Goal: Task Accomplishment & Management: Manage account settings

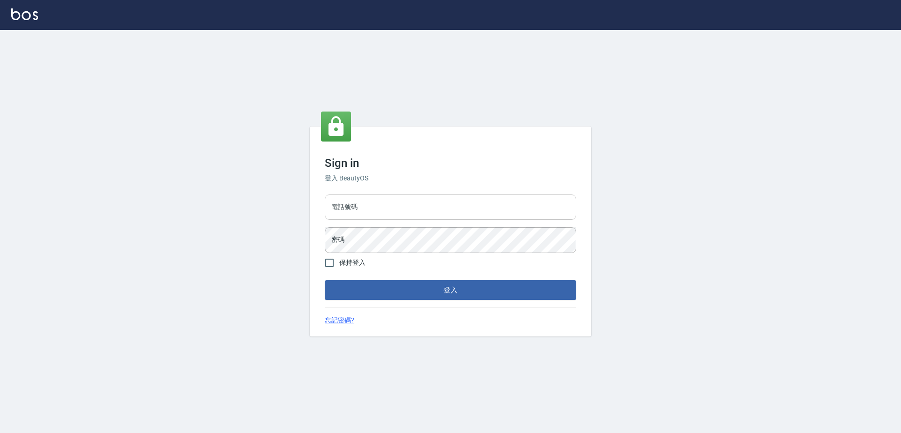
click at [414, 214] on input "電話號碼" at bounding box center [450, 207] width 251 height 25
type input "0923939755"
click at [325, 280] on button "登入" at bounding box center [450, 290] width 251 height 20
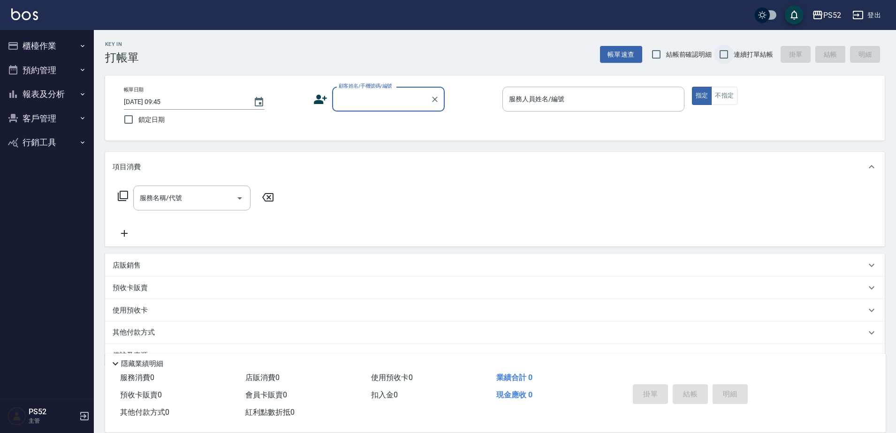
click at [727, 59] on input "連續打單結帳" at bounding box center [724, 55] width 20 height 20
checkbox input "true"
click at [33, 46] on button "櫃檯作業" at bounding box center [47, 46] width 86 height 24
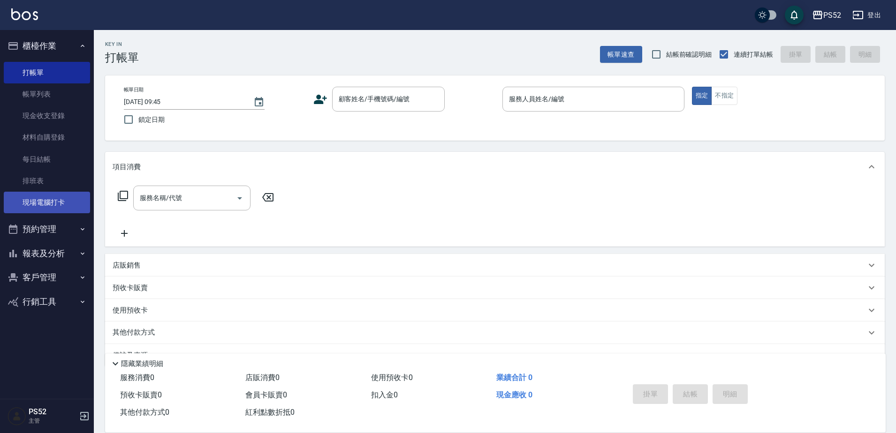
click at [58, 201] on link "現場電腦打卡" at bounding box center [47, 203] width 86 height 22
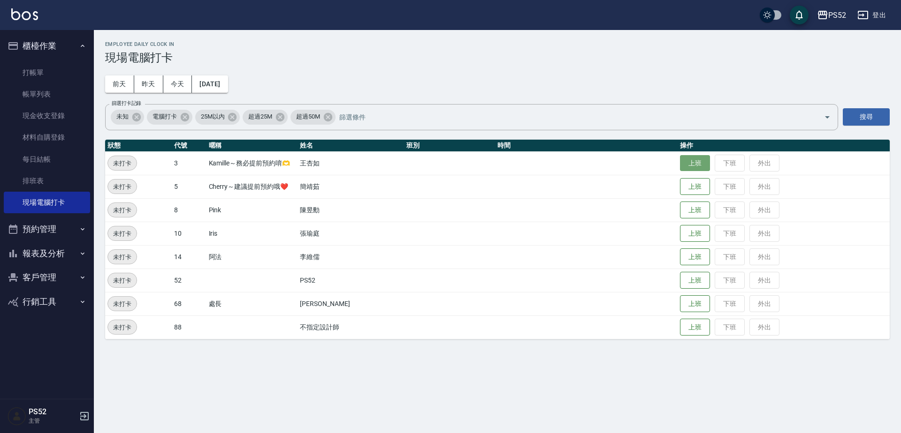
click at [696, 168] on button "上班" at bounding box center [695, 163] width 30 height 16
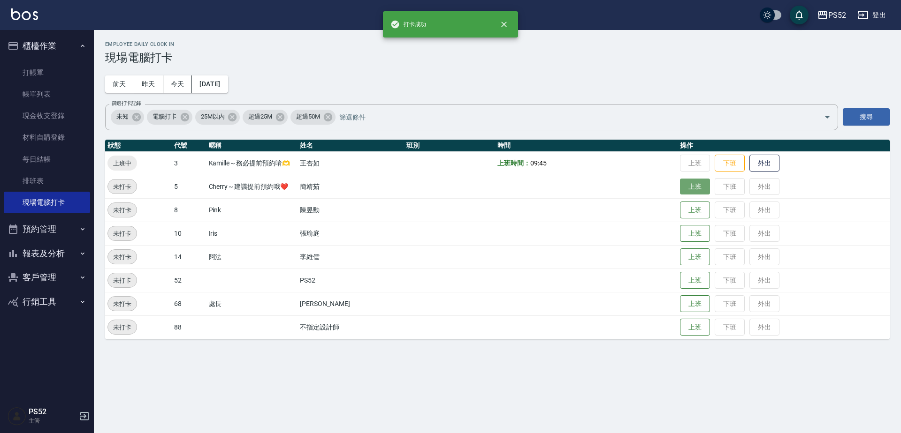
click at [684, 193] on button "上班" at bounding box center [695, 187] width 30 height 16
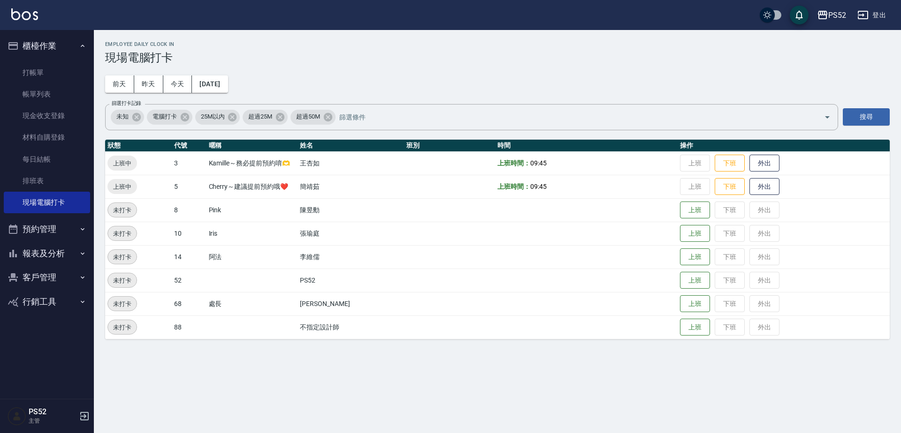
click at [41, 233] on button "預約管理" at bounding box center [47, 229] width 86 height 24
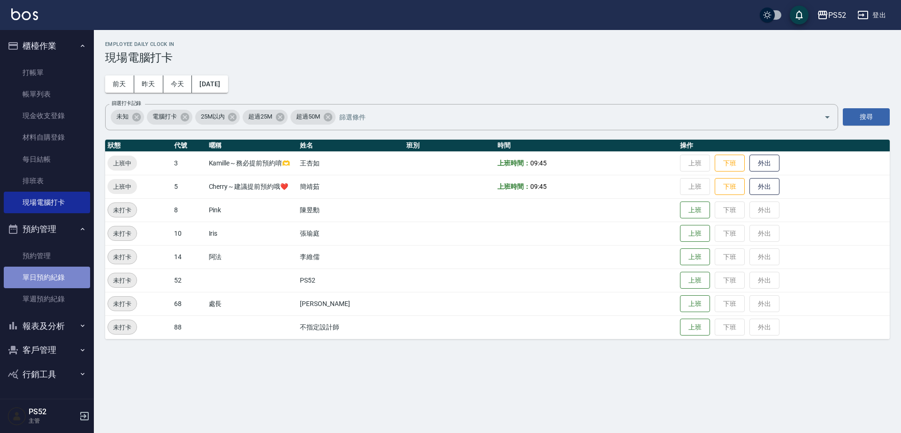
click at [31, 279] on link "單日預約紀錄" at bounding box center [47, 278] width 86 height 22
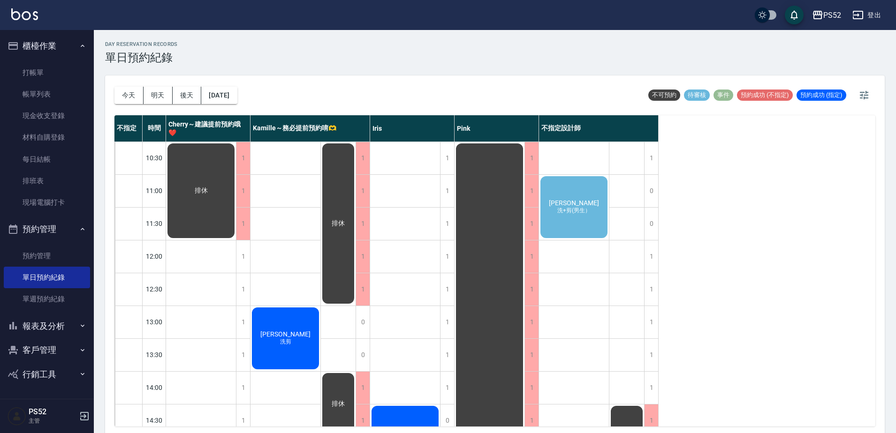
click at [236, 218] on div "[PERSON_NAME]+剪(男生）" at bounding box center [201, 191] width 70 height 98
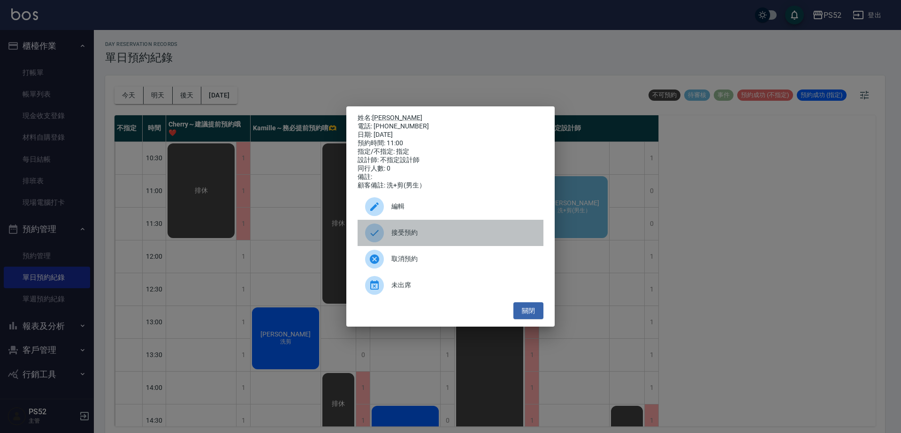
click at [409, 234] on span "接受預約" at bounding box center [463, 233] width 144 height 10
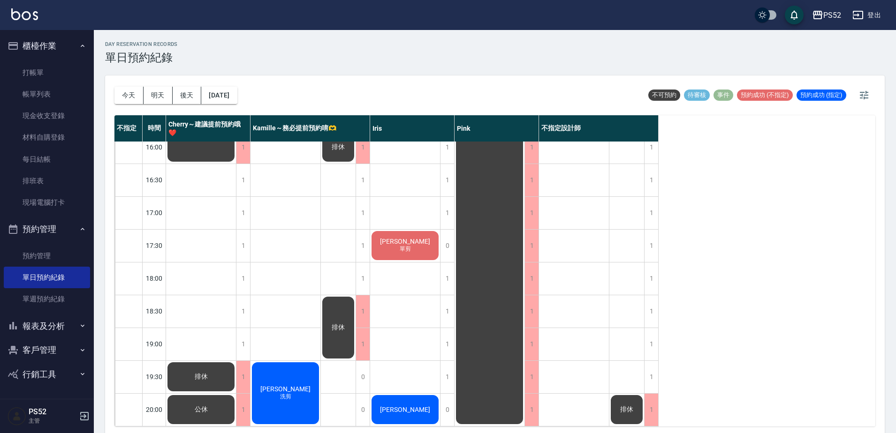
scroll to position [375, 0]
click at [246, 173] on div "1" at bounding box center [243, 180] width 14 height 32
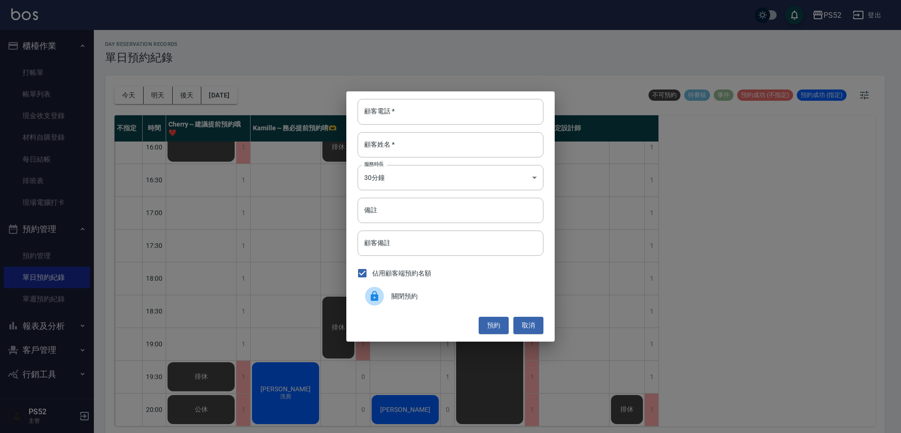
click at [449, 288] on div "關閉預約" at bounding box center [450, 296] width 186 height 26
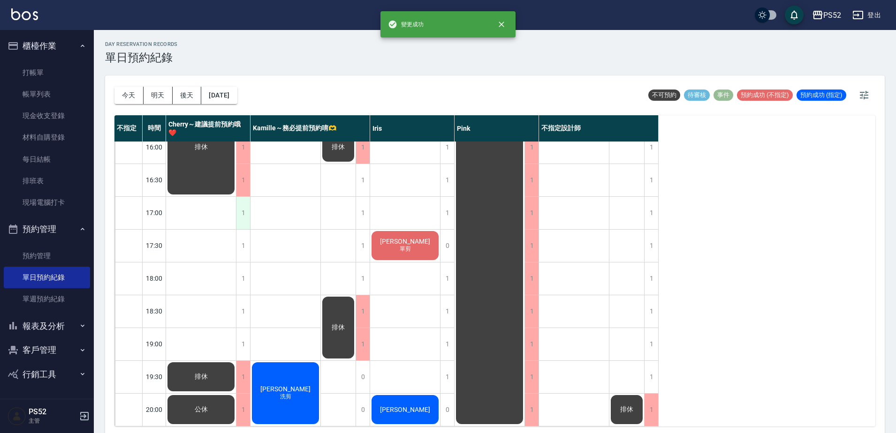
click at [244, 213] on div "1" at bounding box center [243, 213] width 14 height 32
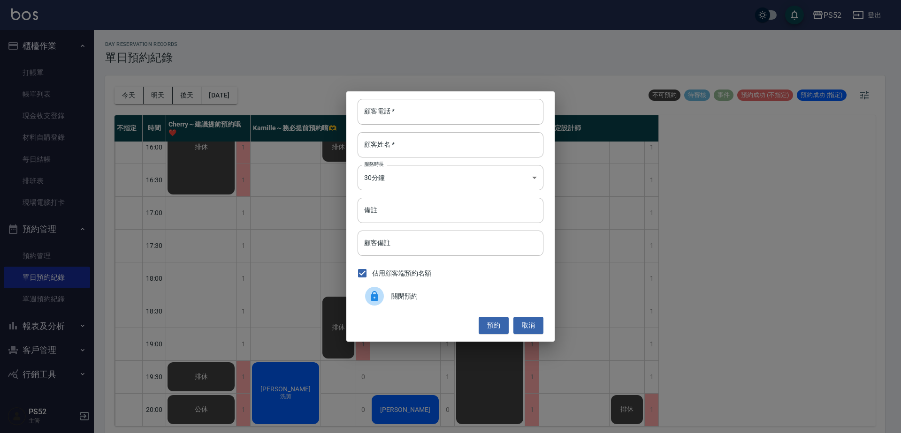
click at [462, 303] on div "關閉預約" at bounding box center [450, 296] width 186 height 26
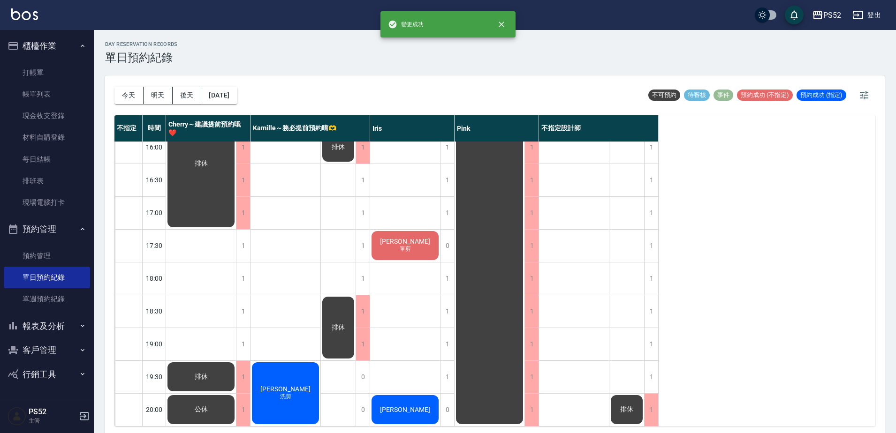
click at [242, 268] on div "1" at bounding box center [243, 279] width 14 height 32
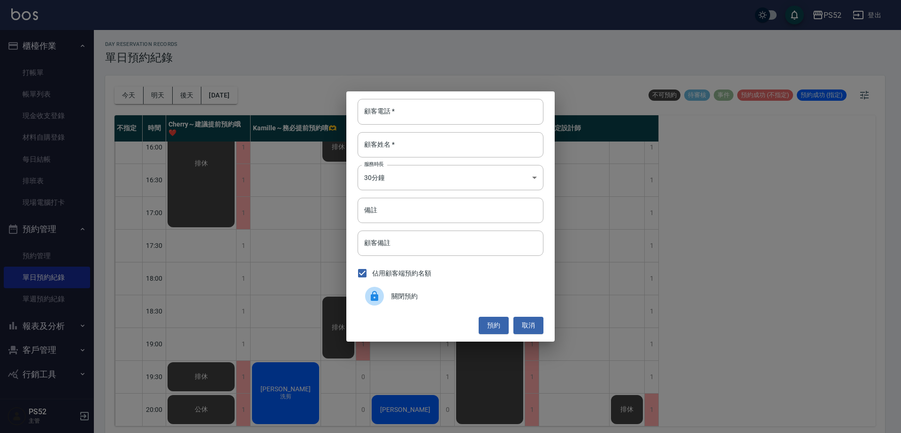
click at [388, 295] on div at bounding box center [378, 296] width 26 height 19
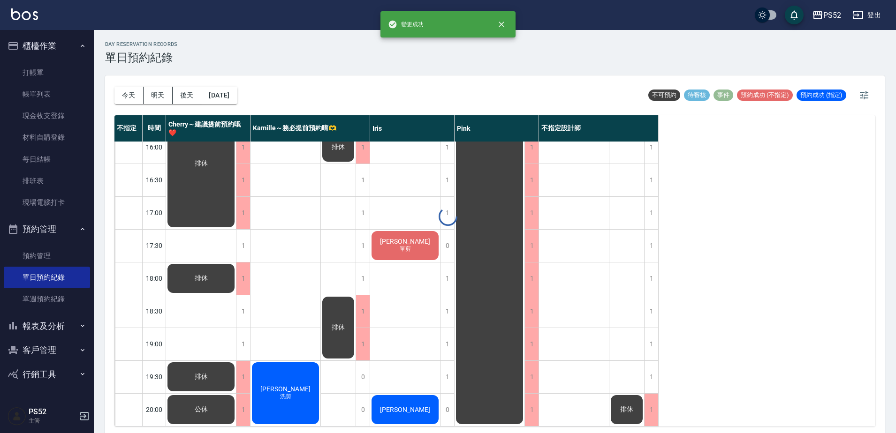
click at [245, 242] on div "1" at bounding box center [243, 246] width 14 height 32
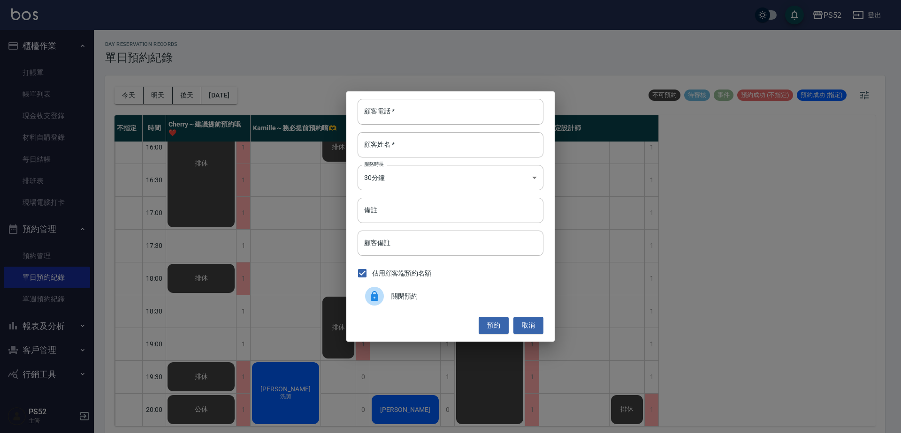
click at [447, 301] on span "關閉預約" at bounding box center [463, 297] width 144 height 10
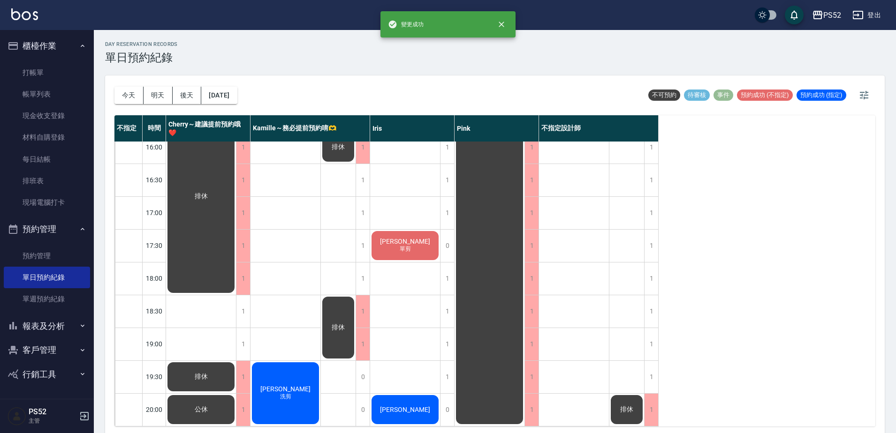
click at [240, 317] on div "1" at bounding box center [243, 312] width 14 height 32
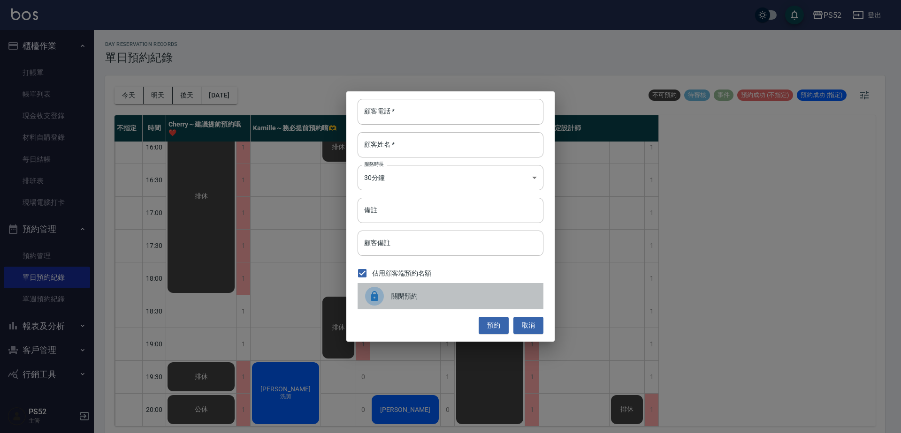
click at [407, 305] on div "關閉預約" at bounding box center [450, 296] width 186 height 26
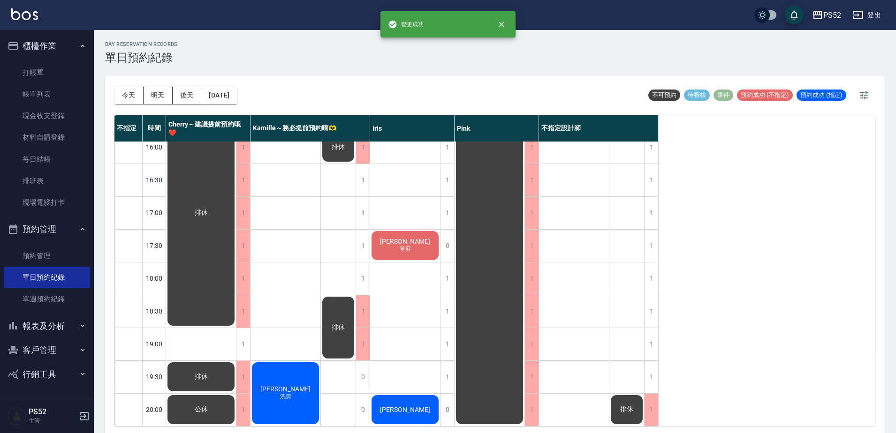
click at [243, 345] on div "1" at bounding box center [243, 344] width 14 height 32
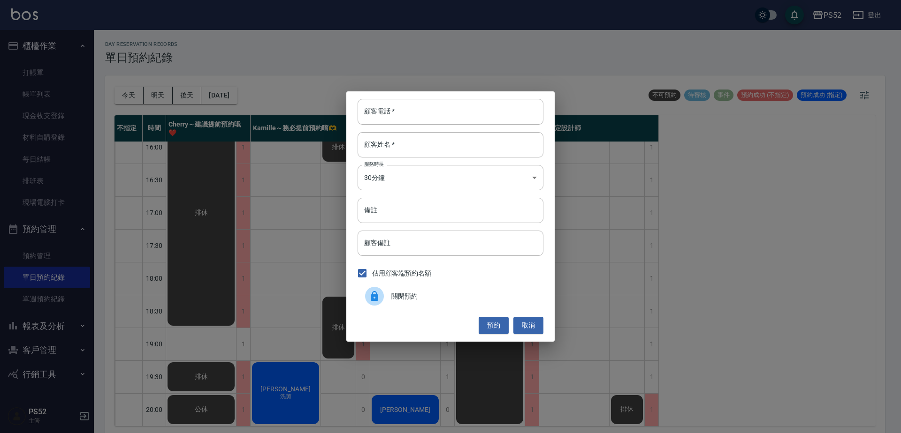
click at [402, 296] on span "關閉預約" at bounding box center [463, 297] width 144 height 10
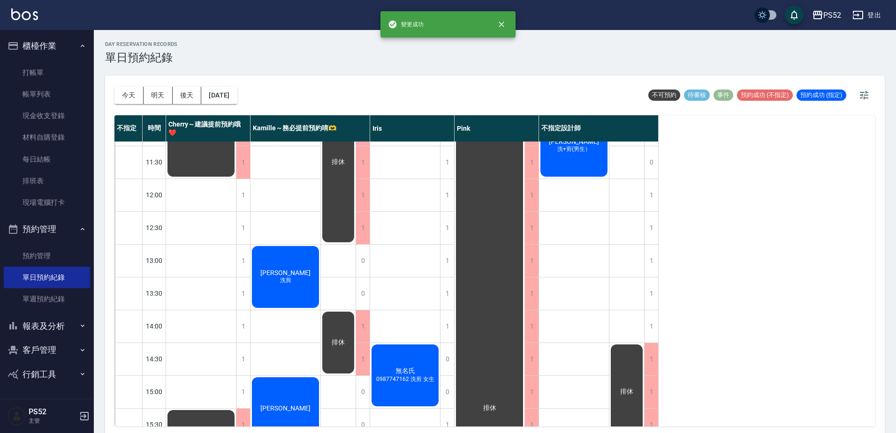
scroll to position [31, 0]
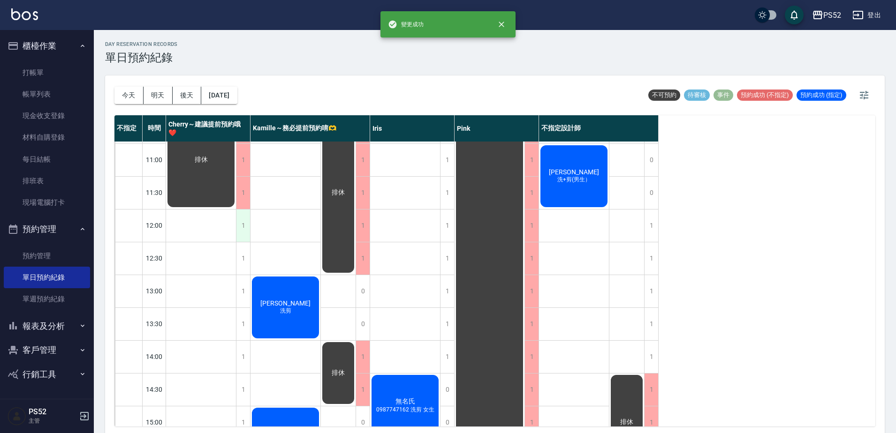
click at [237, 231] on div "1" at bounding box center [243, 226] width 14 height 32
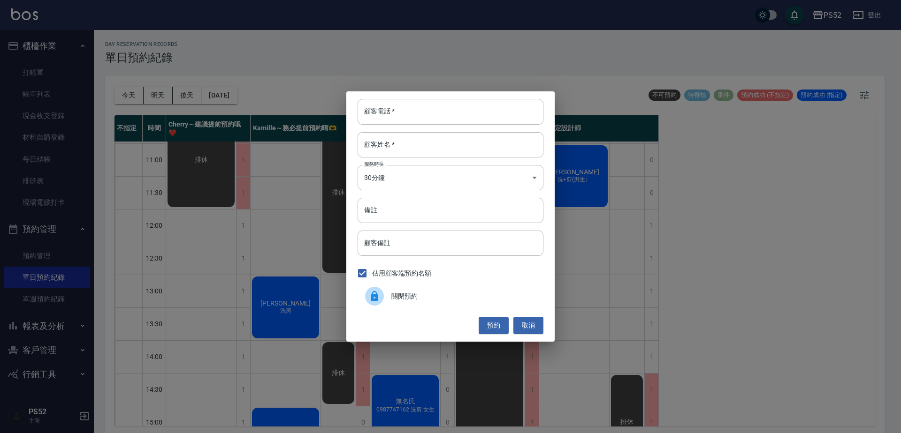
click at [407, 296] on span "關閉預約" at bounding box center [463, 297] width 144 height 10
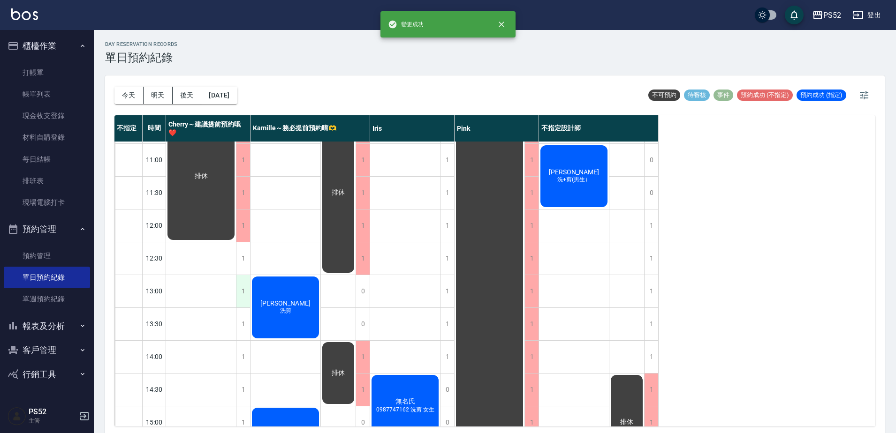
click at [246, 293] on div "1" at bounding box center [243, 291] width 14 height 32
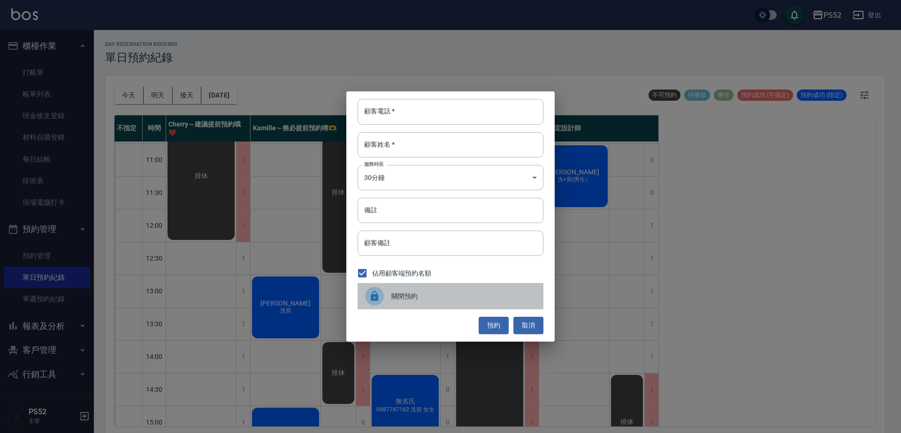
click at [391, 298] on div at bounding box center [378, 296] width 26 height 19
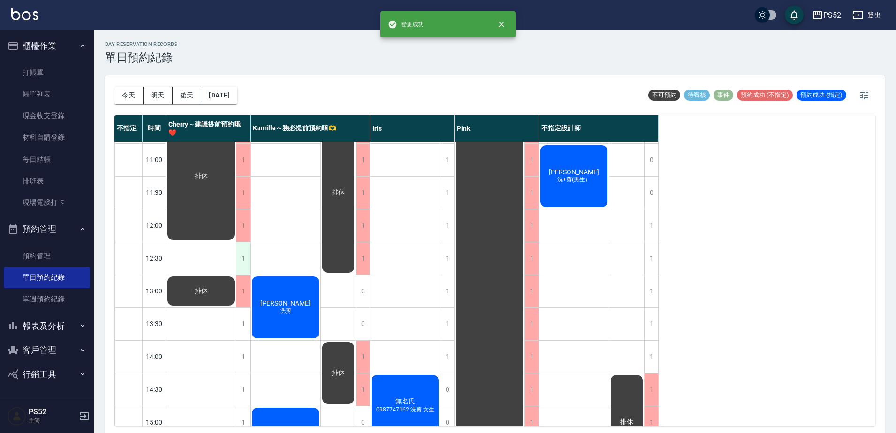
click at [243, 265] on div "1" at bounding box center [243, 259] width 14 height 32
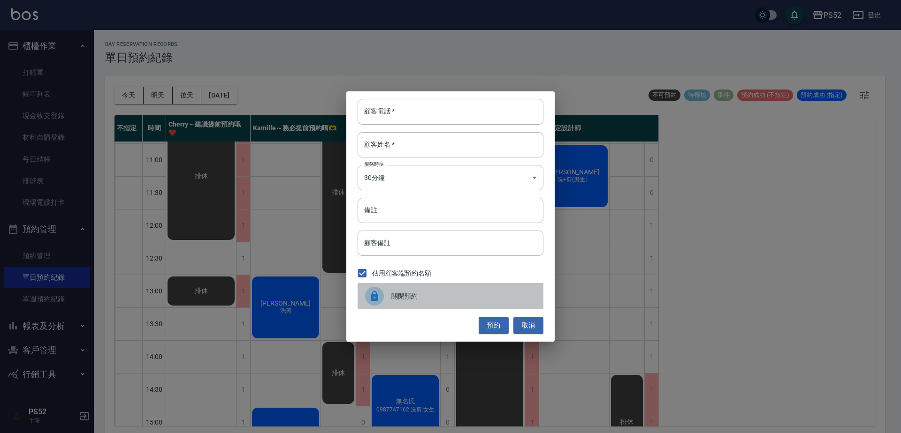
click at [387, 303] on div at bounding box center [378, 296] width 26 height 19
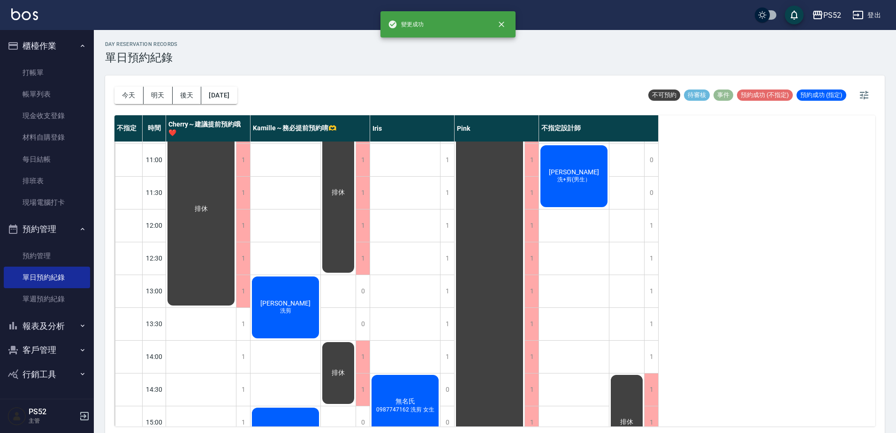
click at [250, 364] on div "1" at bounding box center [208, 357] width 84 height 33
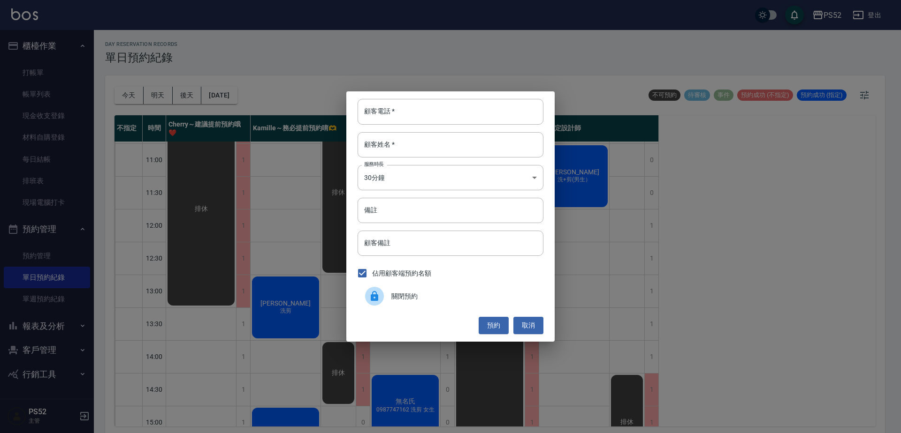
click at [243, 363] on div "顧客電話   * 顧客電話   * 顧客姓名   * 顧客姓名   * 服務時長 30分鐘 1 服務時長 備註 備註 顧客備註 顧客備註 佔用顧客端預約名額 …" at bounding box center [450, 216] width 901 height 433
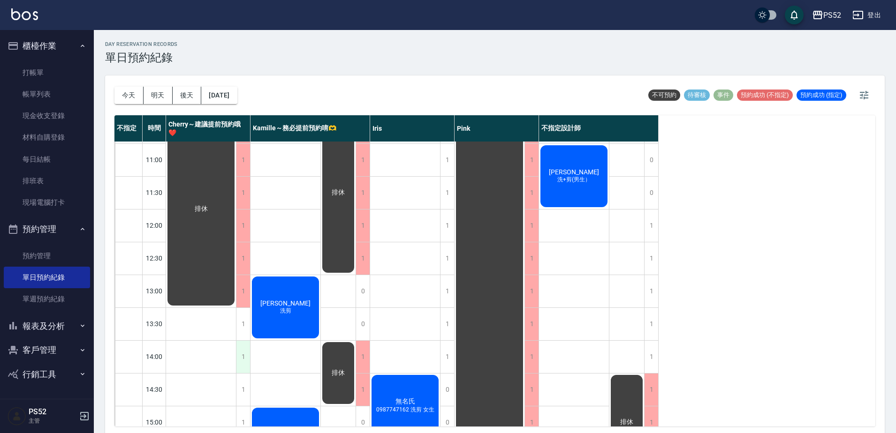
click at [244, 352] on div "1" at bounding box center [243, 357] width 14 height 32
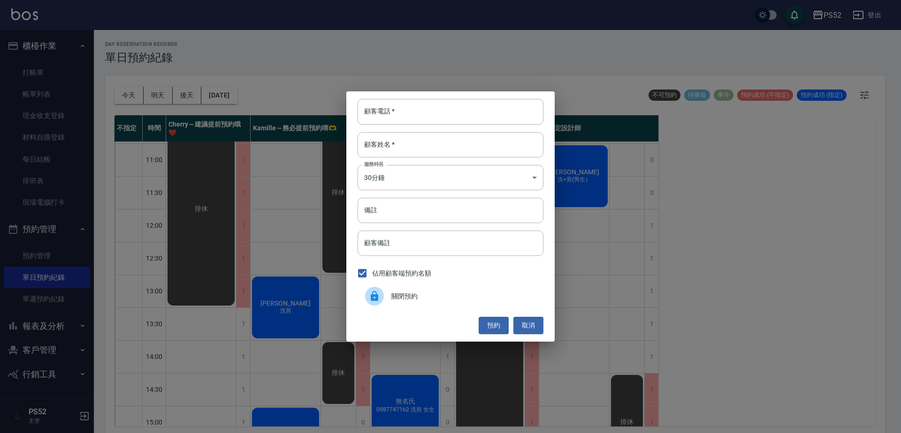
click at [420, 306] on div "關閉預約" at bounding box center [450, 296] width 186 height 26
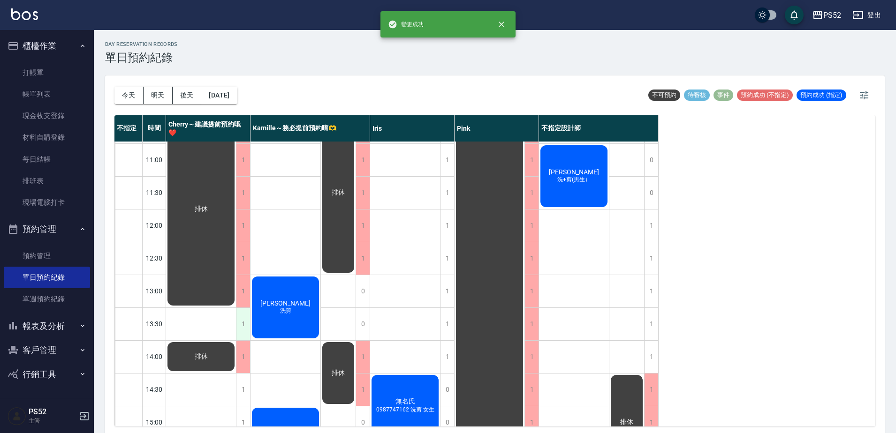
click at [245, 323] on div "1" at bounding box center [243, 324] width 14 height 32
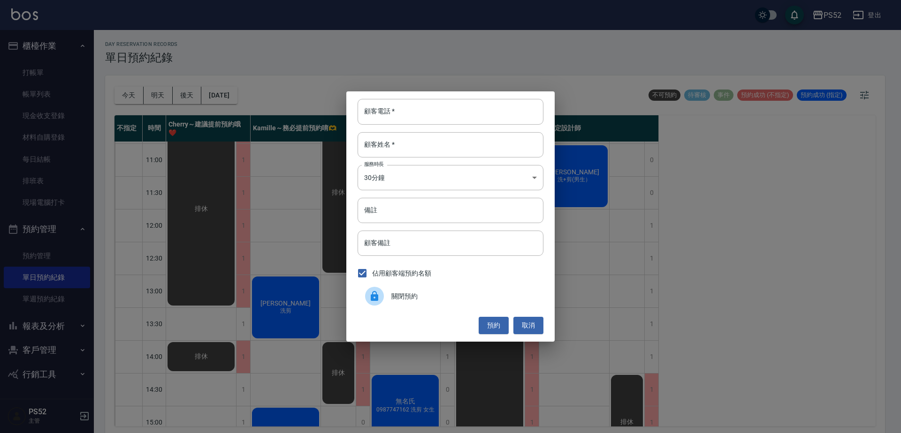
click at [411, 305] on div "關閉預約" at bounding box center [450, 296] width 186 height 26
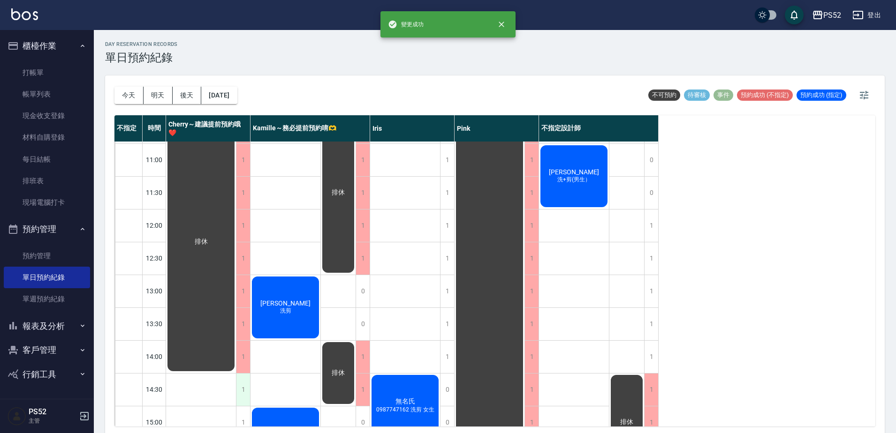
click at [246, 395] on div "1" at bounding box center [243, 390] width 14 height 32
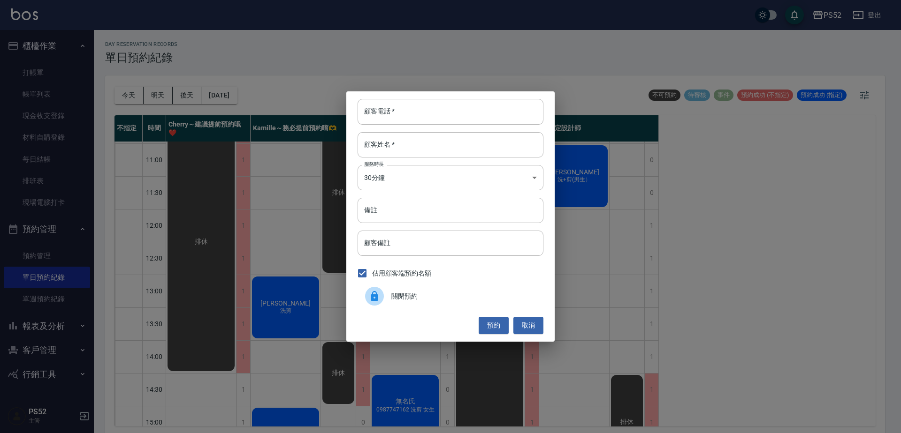
click at [389, 303] on div at bounding box center [378, 296] width 26 height 19
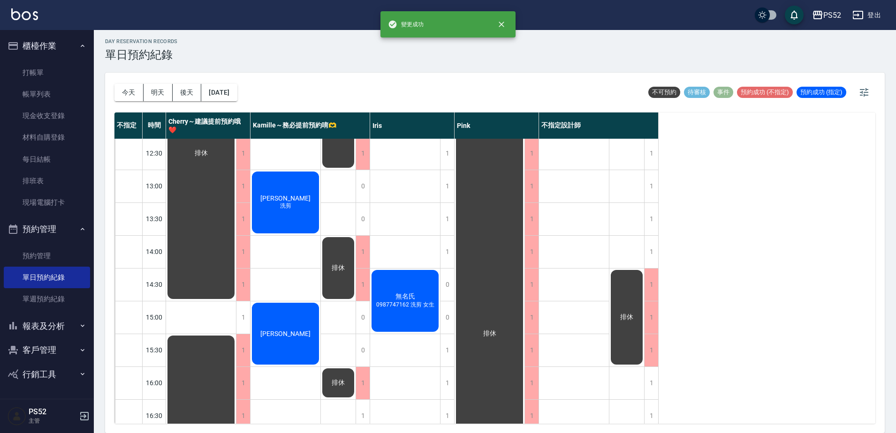
scroll to position [156, 0]
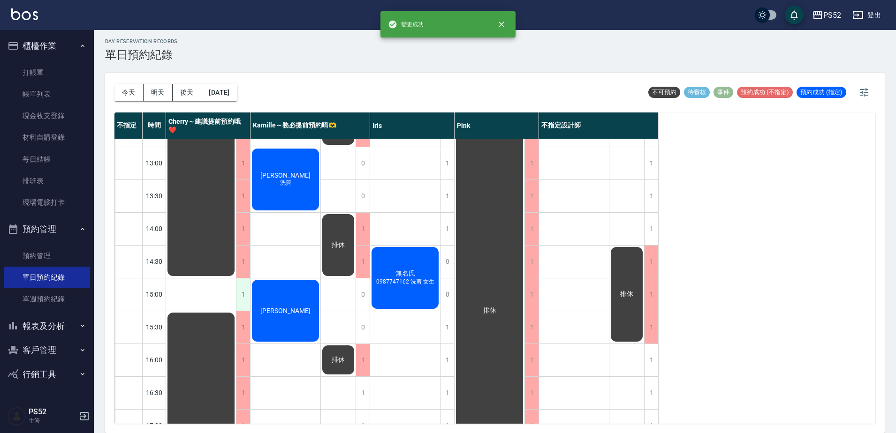
click at [241, 291] on div "1" at bounding box center [243, 295] width 14 height 32
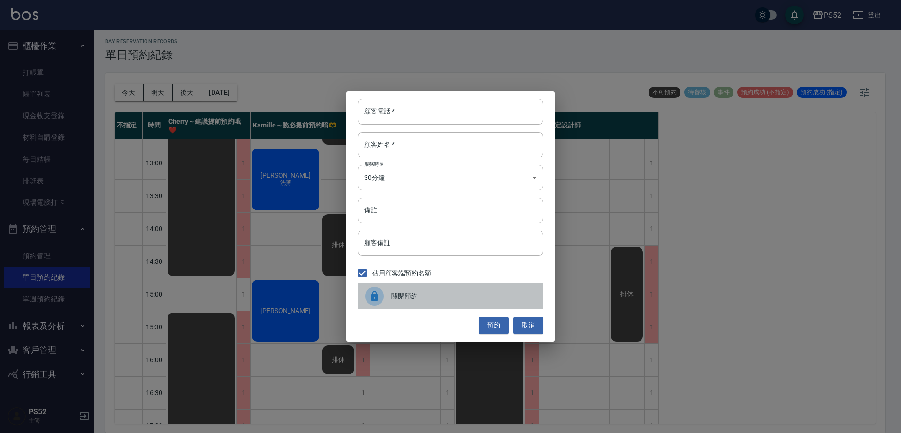
click at [443, 297] on span "關閉預約" at bounding box center [463, 297] width 144 height 10
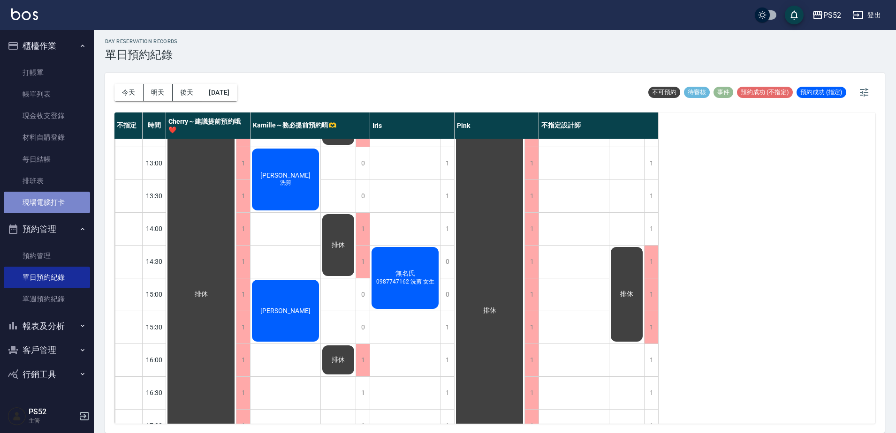
click at [57, 203] on link "現場電腦打卡" at bounding box center [47, 203] width 86 height 22
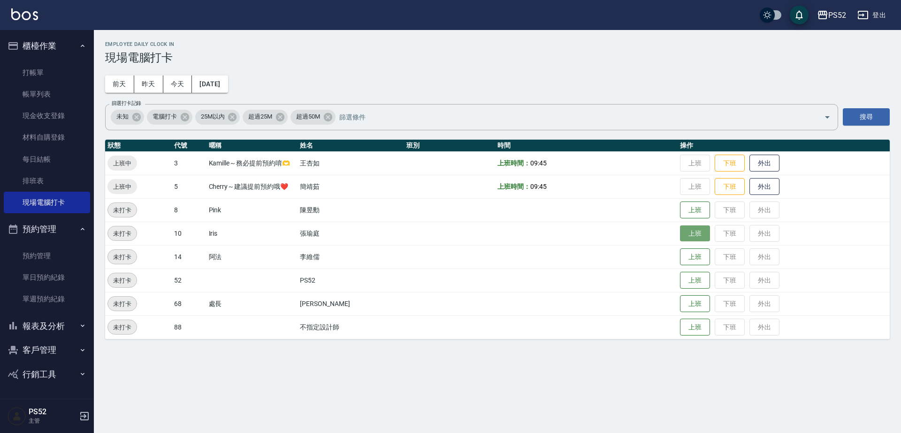
click at [696, 232] on button "上班" at bounding box center [695, 234] width 30 height 16
